Goal: Entertainment & Leisure: Consume media (video, audio)

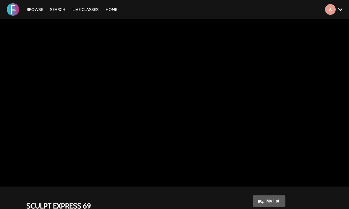
scroll to position [116, 0]
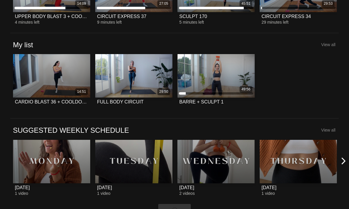
scroll to position [218, 0]
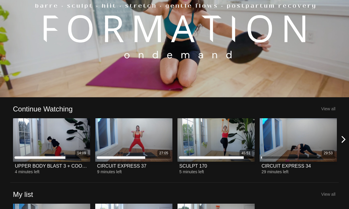
scroll to position [0, 0]
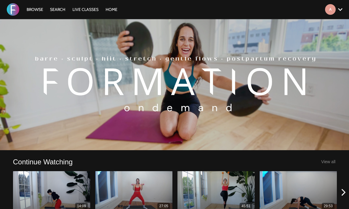
click at [38, 11] on link "Browse" at bounding box center [35, 9] width 23 height 5
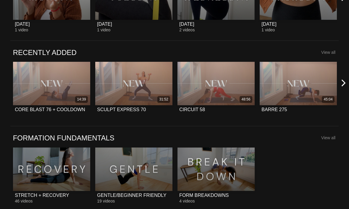
scroll to position [367, 0]
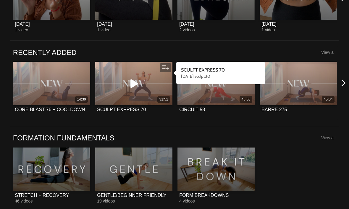
click at [134, 81] on icon at bounding box center [134, 83] width 18 height 10
